Goal: Information Seeking & Learning: Learn about a topic

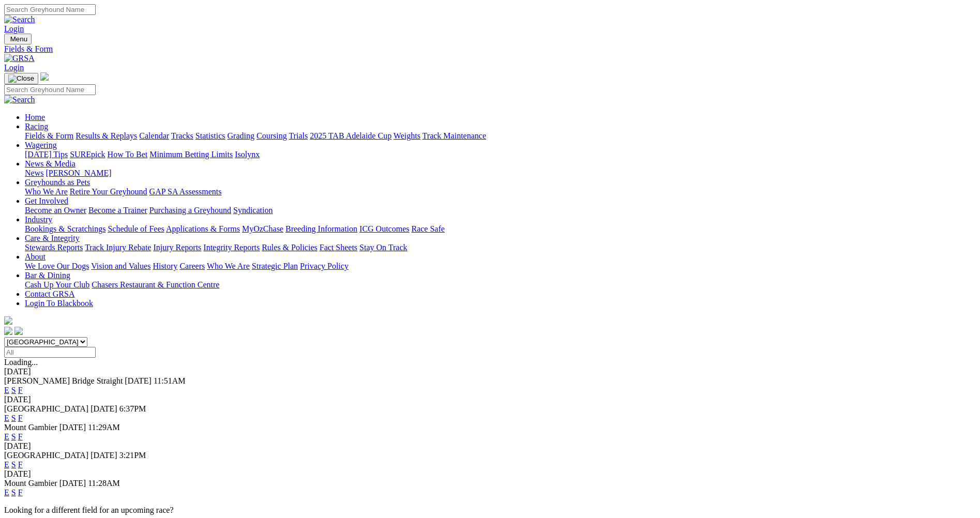
click at [9, 386] on link "E" at bounding box center [6, 390] width 5 height 9
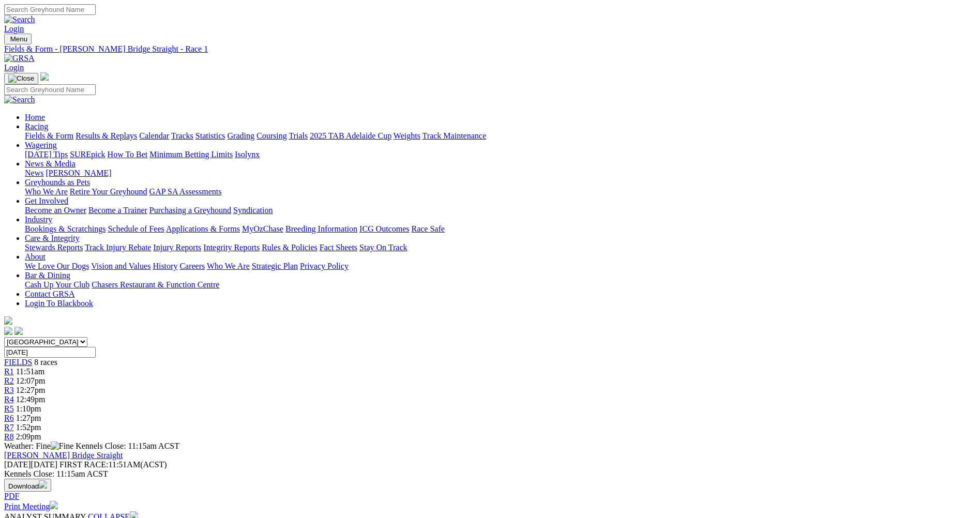
click at [502, 395] on div "R4 12:49pm" at bounding box center [490, 399] width 972 height 9
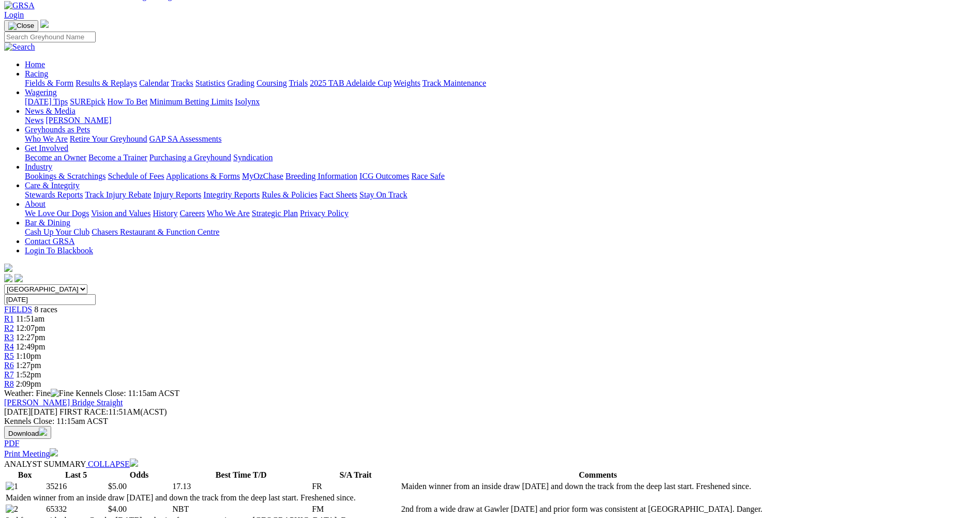
scroll to position [52, 0]
click at [14, 353] on span "R5" at bounding box center [9, 357] width 10 height 9
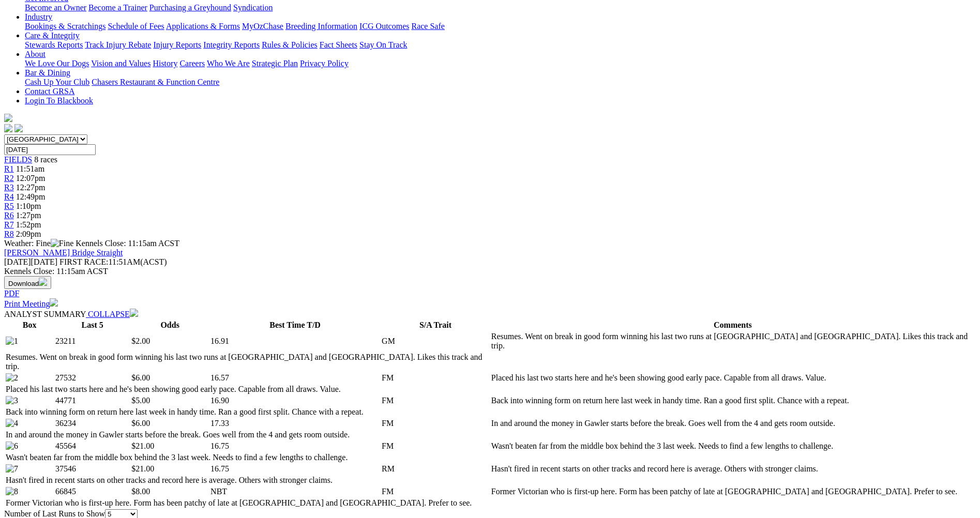
scroll to position [310, 0]
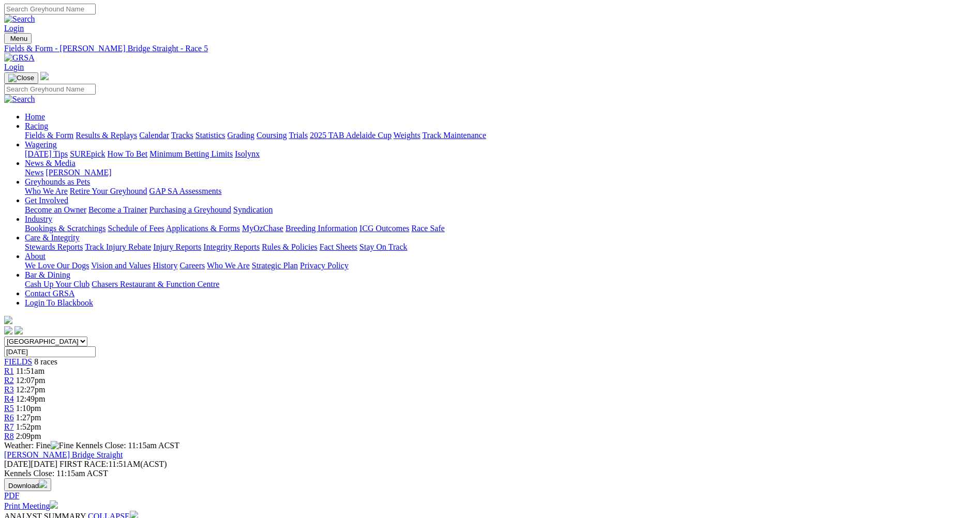
scroll to position [0, 0]
click at [705, 423] on div "R7 1:52pm" at bounding box center [490, 427] width 972 height 9
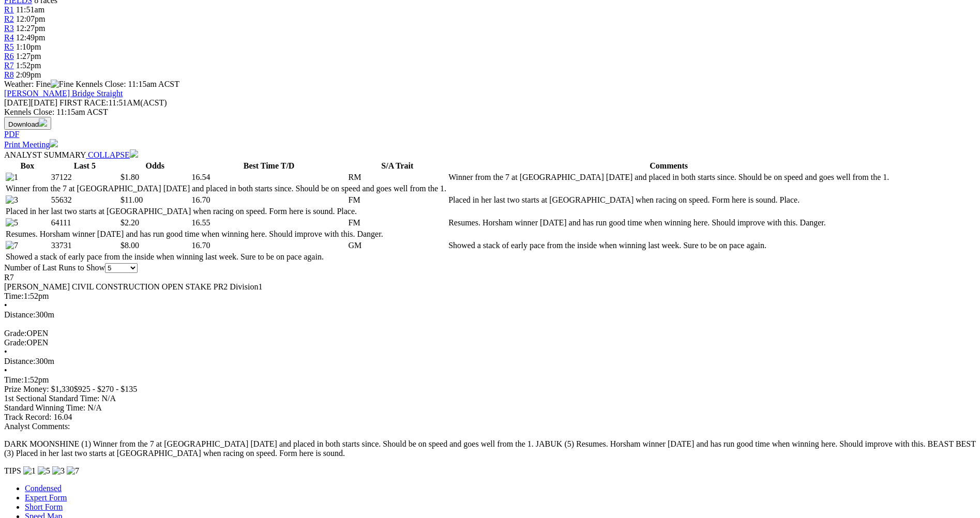
scroll to position [103, 0]
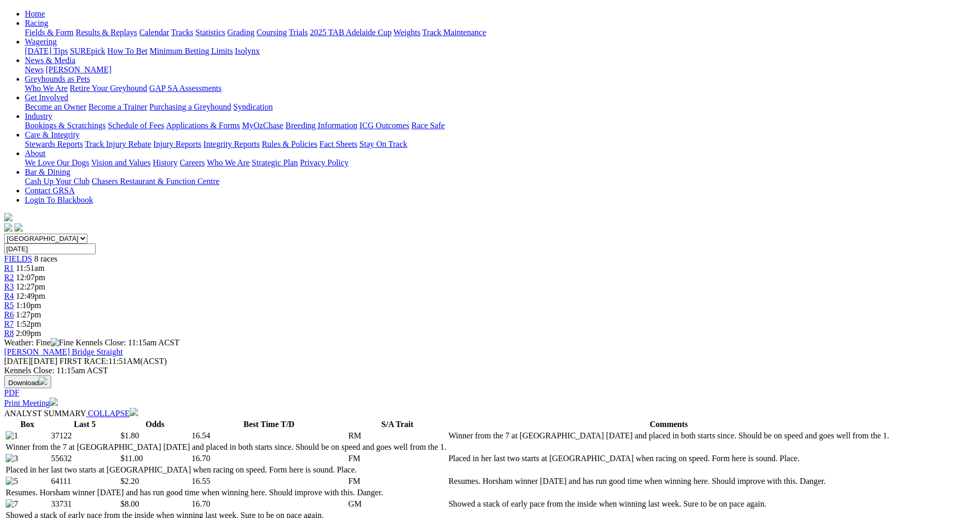
click at [14, 310] on span "R6" at bounding box center [9, 314] width 10 height 9
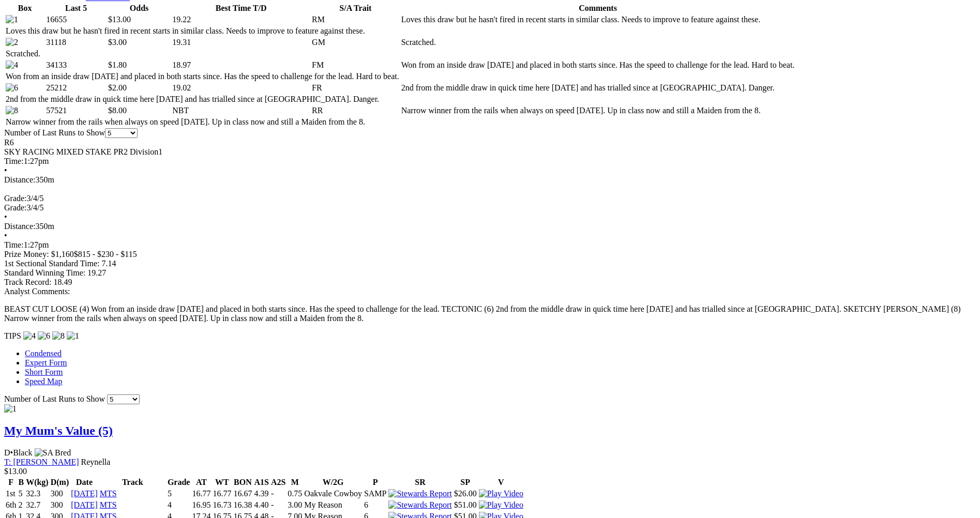
scroll to position [621, 0]
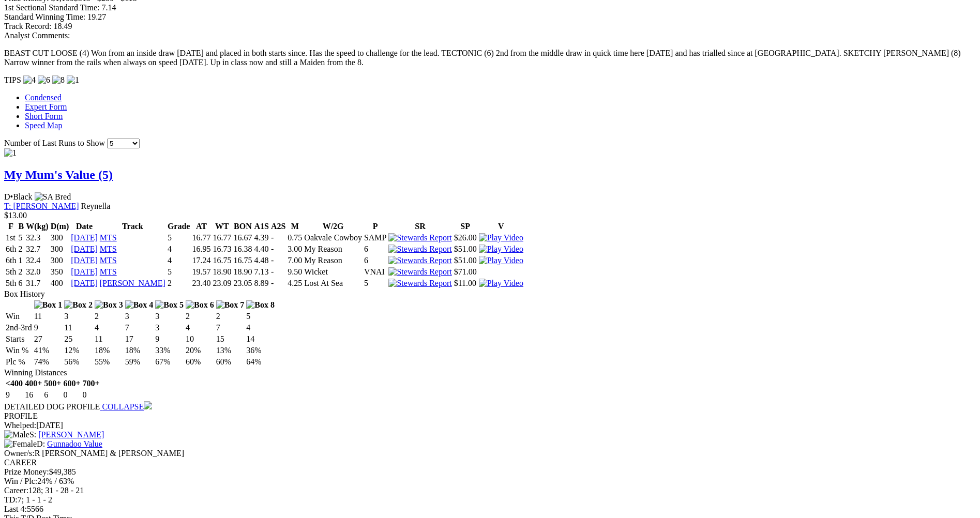
scroll to position [828, 0]
